Goal: Task Accomplishment & Management: Manage account settings

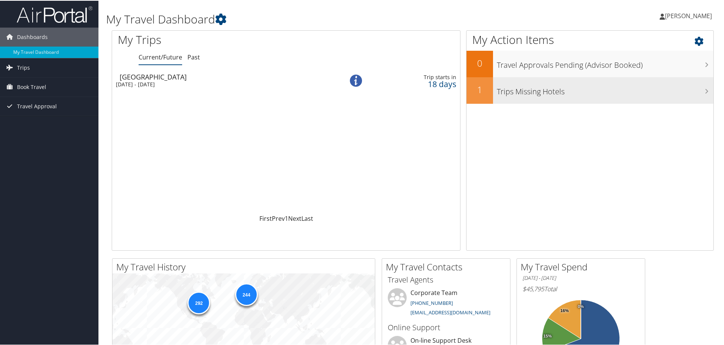
click at [508, 91] on h3 "Trips Missing Hotels" at bounding box center [605, 89] width 217 height 14
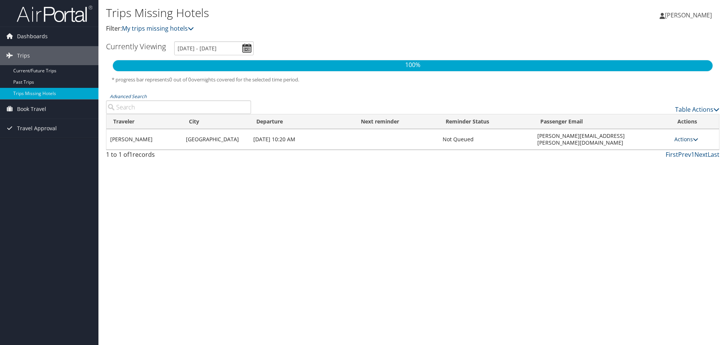
click at [693, 137] on icon at bounding box center [695, 139] width 5 height 5
click at [261, 206] on div "Trips Missing Hotels Filter: My trips missing hotels DARREN WOMACK DARREN WOMAC…" at bounding box center [412, 172] width 629 height 345
click at [374, 226] on div "Trips Missing Hotels Filter: My trips missing hotels DARREN WOMACK DARREN WOMAC…" at bounding box center [412, 172] width 629 height 345
drag, startPoint x: 276, startPoint y: 211, endPoint x: 66, endPoint y: 160, distance: 216.3
click at [145, 179] on div "Trips Missing Hotels Filter: My trips missing hotels DARREN WOMACK DARREN WOMAC…" at bounding box center [412, 172] width 629 height 345
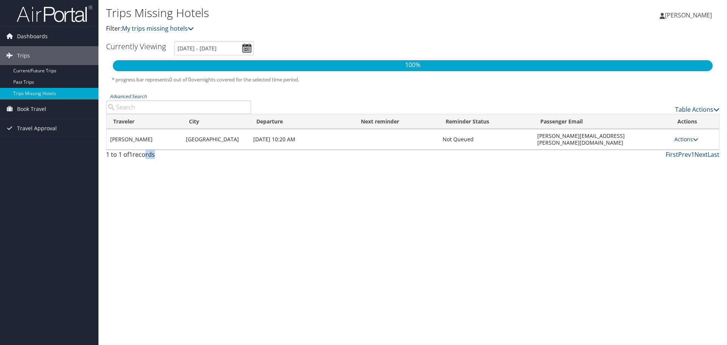
click at [231, 208] on div "Trips Missing Hotels Filter: My trips missing hotels DARREN WOMACK DARREN WOMAC…" at bounding box center [412, 172] width 629 height 345
click at [690, 136] on link "Actions" at bounding box center [687, 139] width 24 height 7
click at [671, 175] on link "Attach Hotel" at bounding box center [668, 172] width 52 height 13
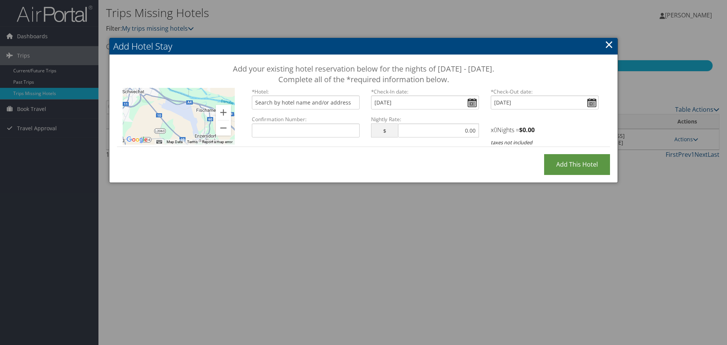
click at [612, 43] on link "×" at bounding box center [609, 44] width 9 height 15
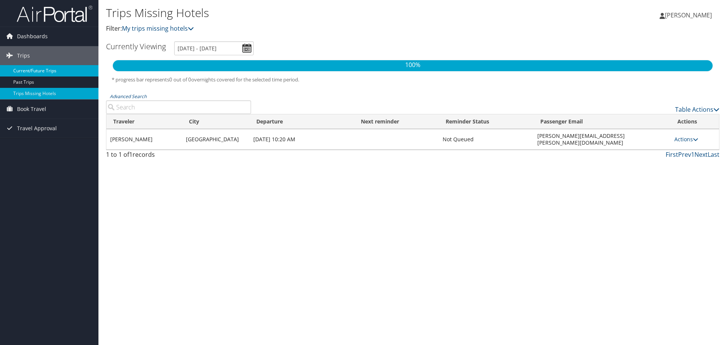
click at [47, 70] on link "Current/Future Trips" at bounding box center [49, 70] width 98 height 11
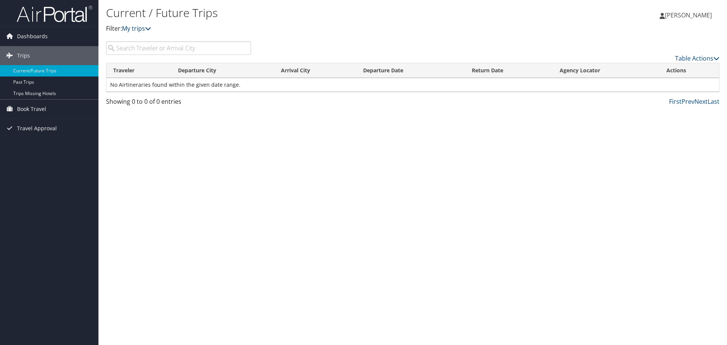
click at [150, 29] on icon at bounding box center [148, 28] width 6 height 6
click at [83, 162] on div "Dashboards My Travel Dashboard Trips Current/Future Trips Past Trips Trips Miss…" at bounding box center [363, 172] width 727 height 345
click at [33, 33] on span "Dashboards" at bounding box center [32, 36] width 31 height 19
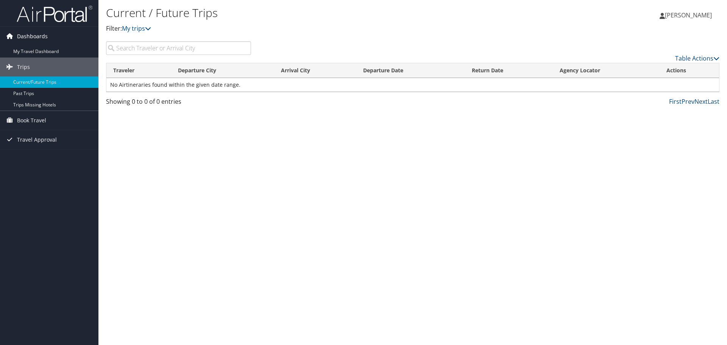
click at [39, 41] on span "Dashboards" at bounding box center [32, 36] width 31 height 19
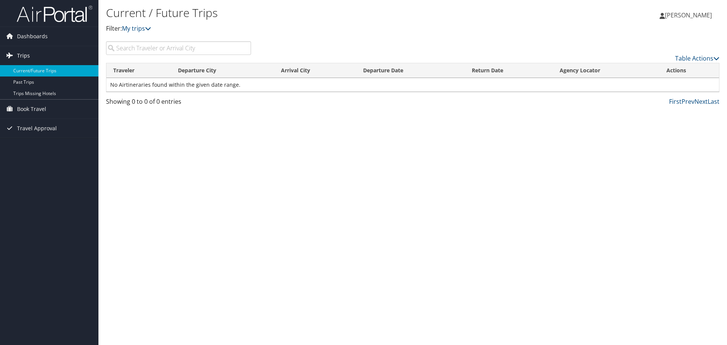
click at [35, 53] on link "Trips" at bounding box center [49, 55] width 98 height 19
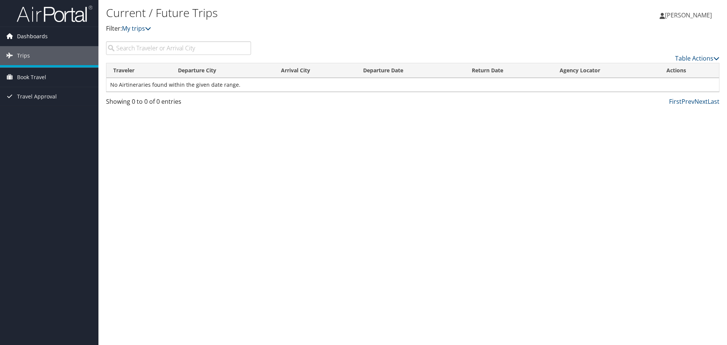
click at [36, 39] on span "Dashboards" at bounding box center [32, 36] width 31 height 19
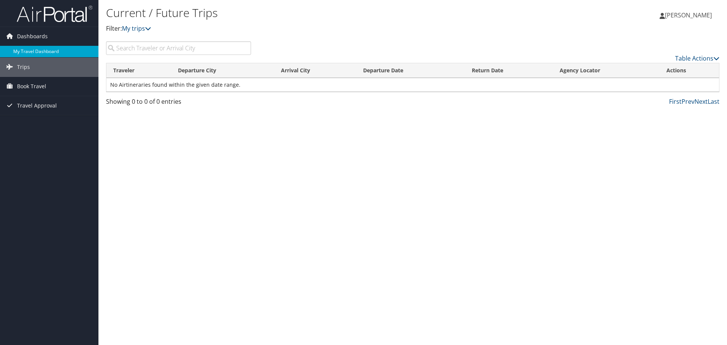
click at [38, 49] on link "My Travel Dashboard" at bounding box center [49, 51] width 98 height 11
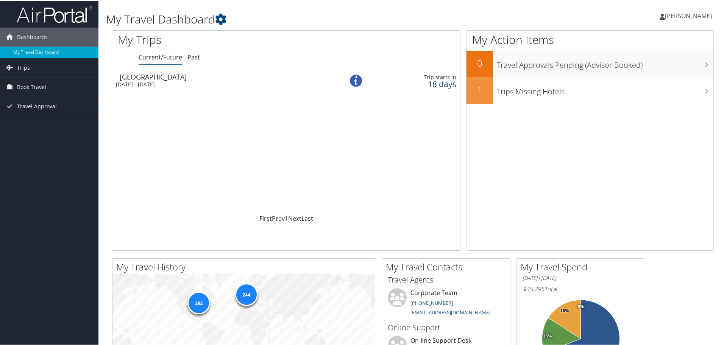
click at [200, 128] on div "Loading... Vienna Sun 19 Oct 2025 - Thu 30 Oct 2025 Trip starts in 18 days" at bounding box center [286, 141] width 348 height 144
click at [164, 81] on div "[DATE] - [DATE]" at bounding box center [220, 83] width 208 height 7
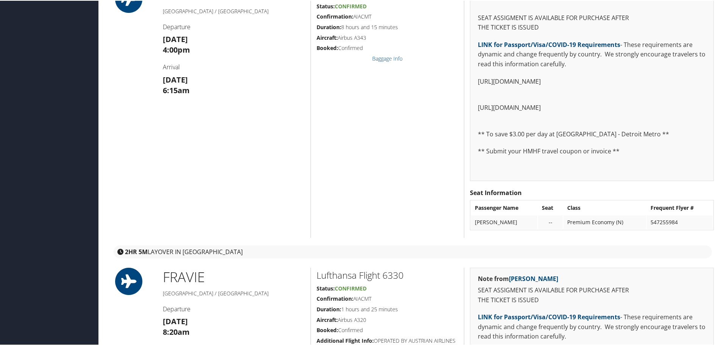
scroll to position [76, 0]
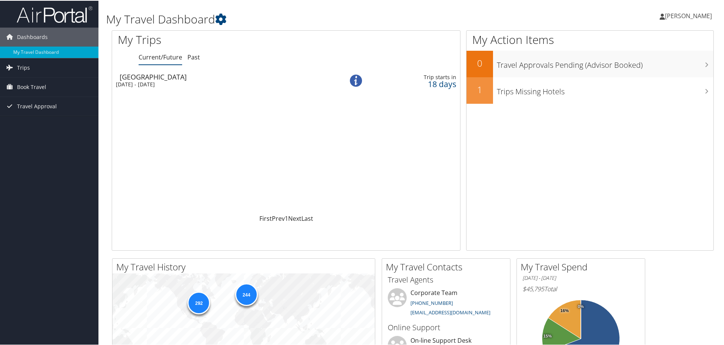
click at [177, 82] on div "[DATE] - [DATE]" at bounding box center [220, 83] width 208 height 7
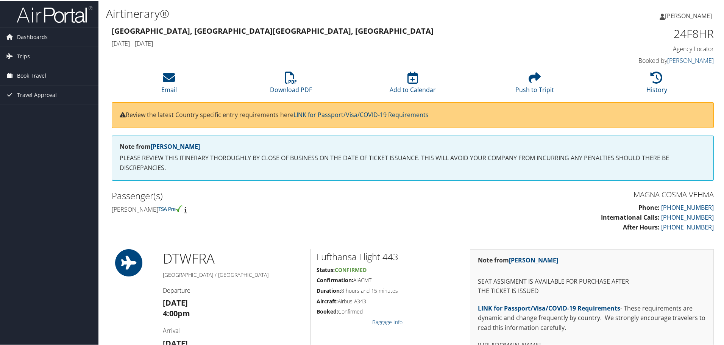
click at [32, 74] on span "Book Travel" at bounding box center [31, 75] width 29 height 19
click at [36, 115] on link "Book/Manage Online Trips" at bounding box center [49, 112] width 98 height 11
